Goal: Task Accomplishment & Management: Manage account settings

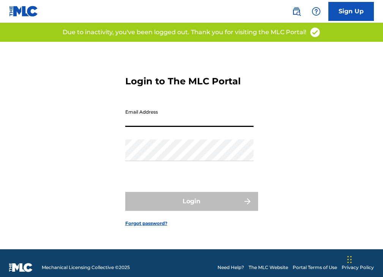
click at [208, 122] on input "Email Address" at bounding box center [189, 116] width 128 height 22
click at [206, 121] on input "Email Address" at bounding box center [189, 116] width 128 height 22
type input "[EMAIL_ADDRESS][DOMAIN_NAME]"
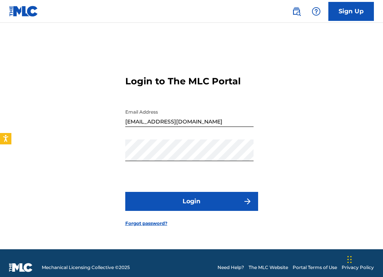
click at [203, 200] on button "Login" at bounding box center [191, 201] width 133 height 19
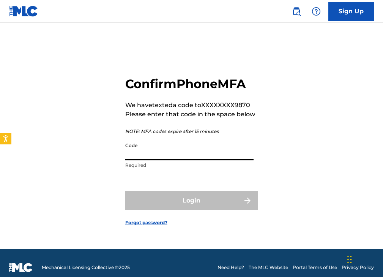
click at [196, 157] on input "Code" at bounding box center [189, 150] width 128 height 22
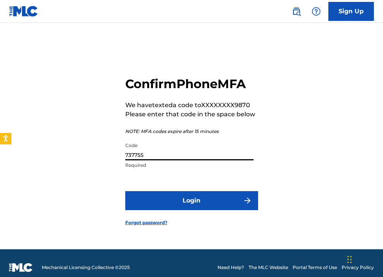
type input "737755"
click at [125, 191] on button "Login" at bounding box center [191, 200] width 133 height 19
